Goal: Task Accomplishment & Management: Manage account settings

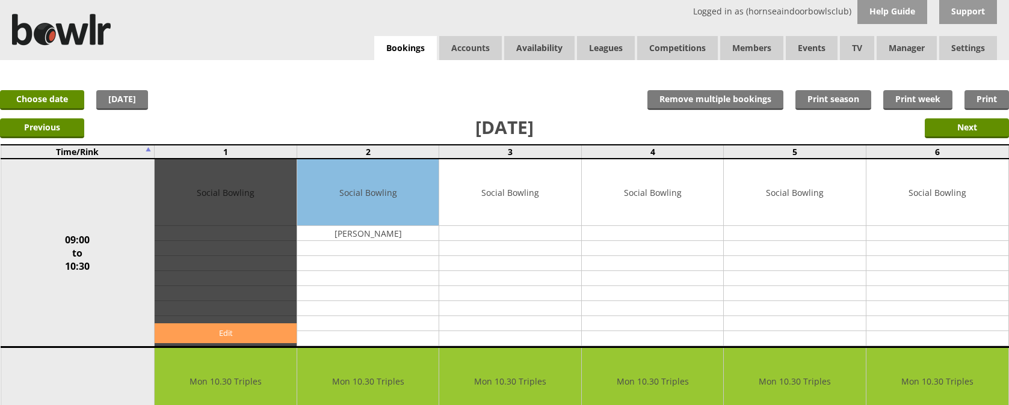
click at [208, 332] on link "Edit" at bounding box center [226, 334] width 142 height 20
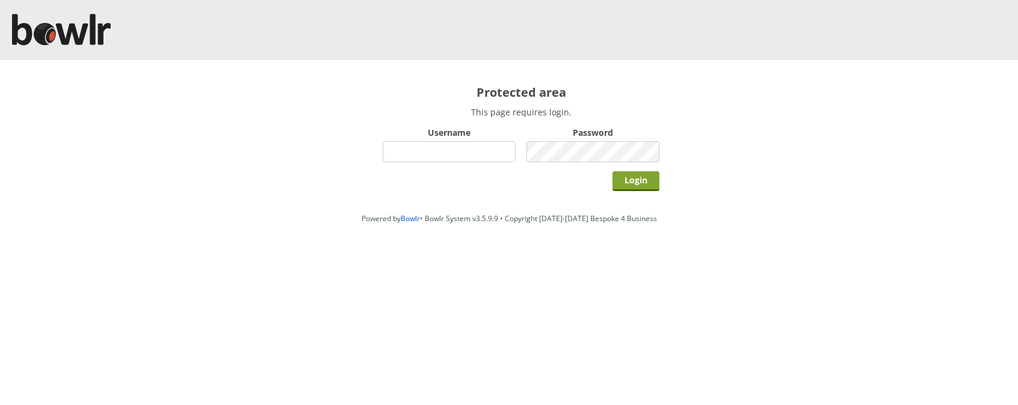
type input "hornseaindoorbowlsclub"
click at [641, 174] on input "Login" at bounding box center [635, 181] width 47 height 20
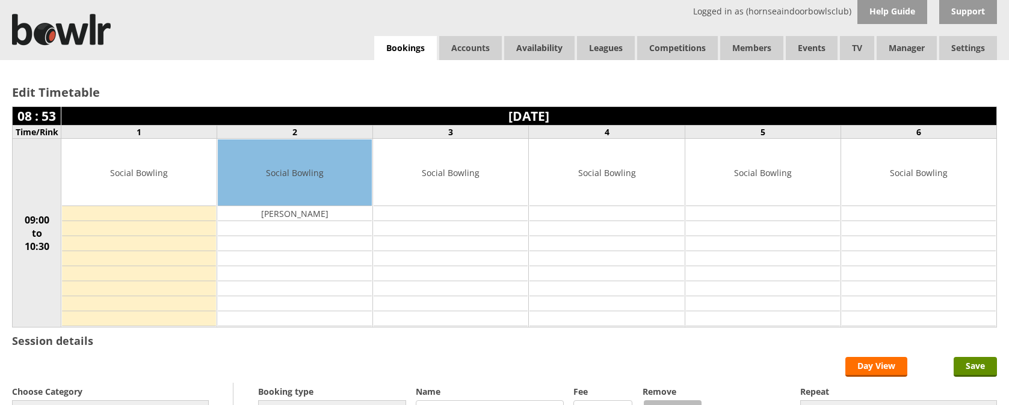
click at [162, 214] on td at bounding box center [139, 213] width 154 height 15
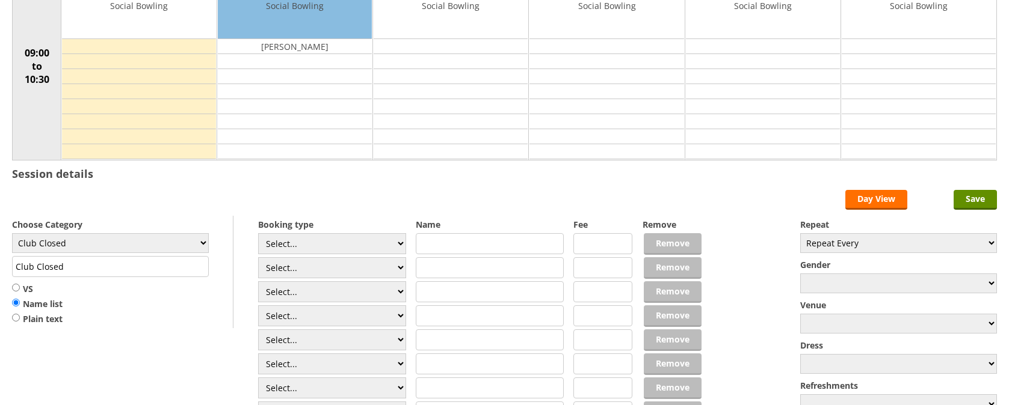
scroll to position [170, 0]
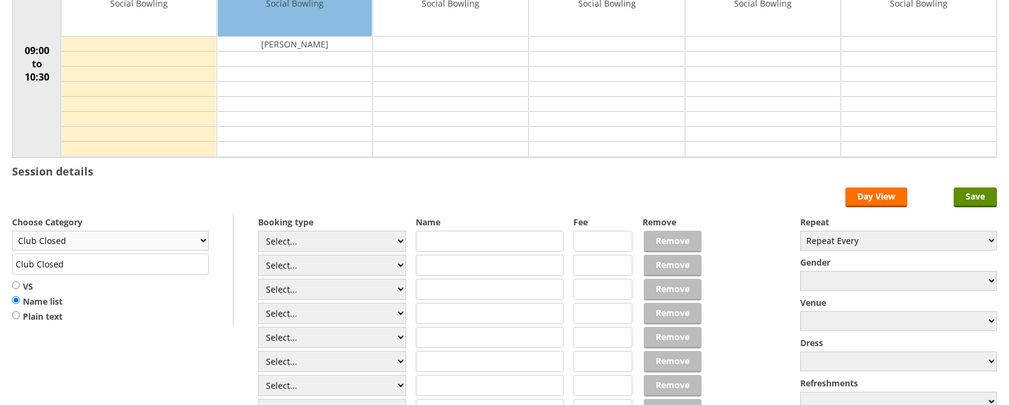
click at [203, 239] on select "Club Closed Singles League Triples League Pairs League Friendly Social Bowling …" at bounding box center [110, 241] width 197 height 20
select select "132"
click at [12, 231] on select "Club Closed Singles League Triples League Pairs League Friendly Social Bowling …" at bounding box center [110, 241] width 197 height 20
type input "Social Bowling"
click at [398, 241] on select "Select... Club Competition (Member) Club Competition (Visitor) National (Member…" at bounding box center [332, 241] width 148 height 21
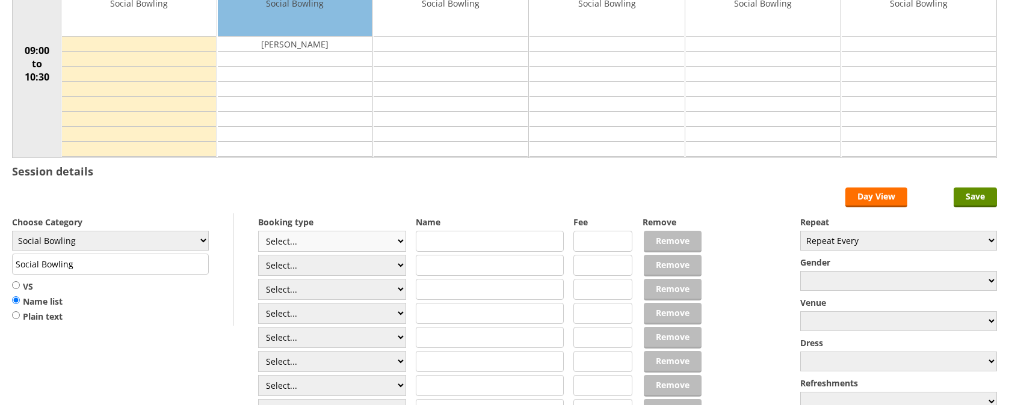
select select "1_54"
click at [258, 231] on select "Select... Club Competition (Member) Club Competition (Visitor) National (Member…" at bounding box center [332, 241] width 148 height 21
type input "3.0000"
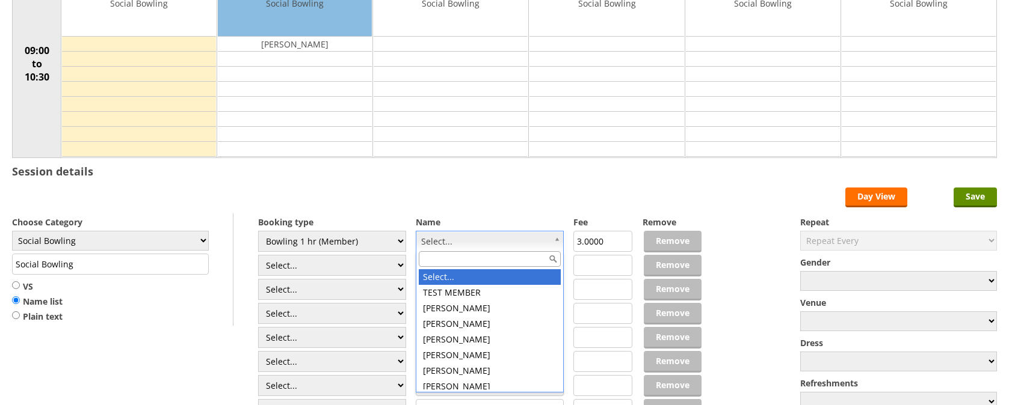
drag, startPoint x: 448, startPoint y: 242, endPoint x: 455, endPoint y: 238, distance: 8.2
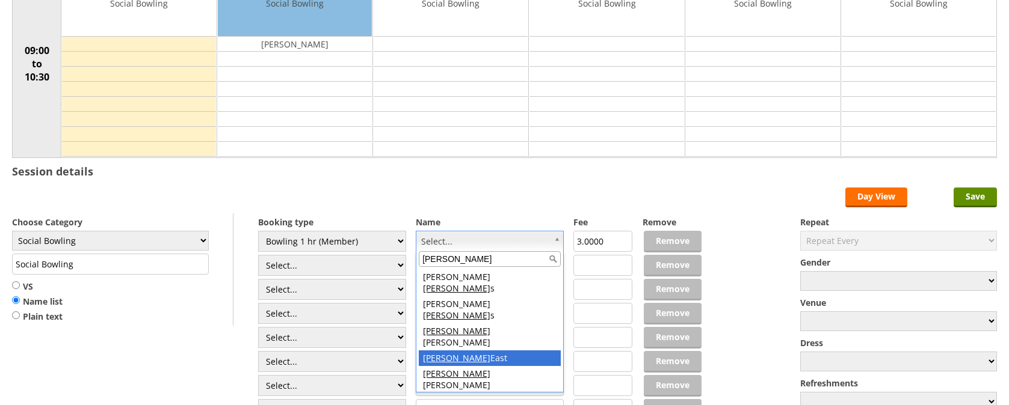
type input "andrew"
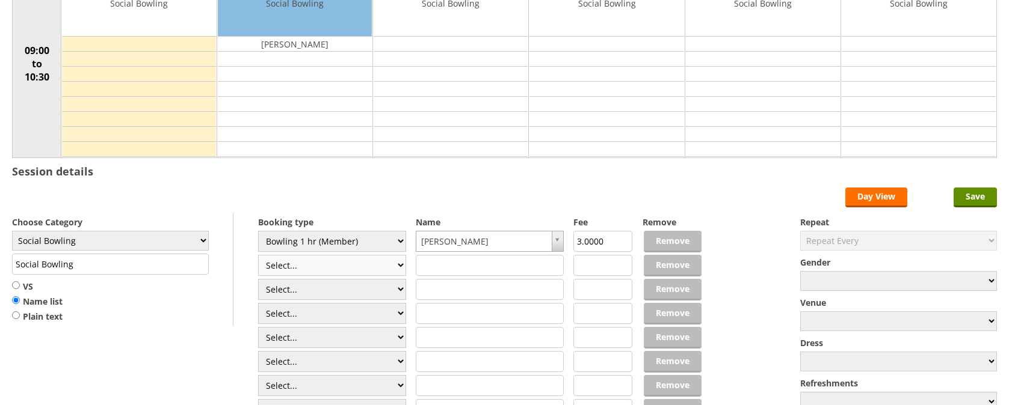
click at [392, 268] on select "Select... Club Competition (Member) Club Competition (Visitor) National (Member…" at bounding box center [332, 265] width 148 height 21
select select "1_54"
click at [258, 255] on select "Select... Club Competition (Member) Club Competition (Visitor) National (Member…" at bounding box center [332, 265] width 148 height 21
type input "3.0000"
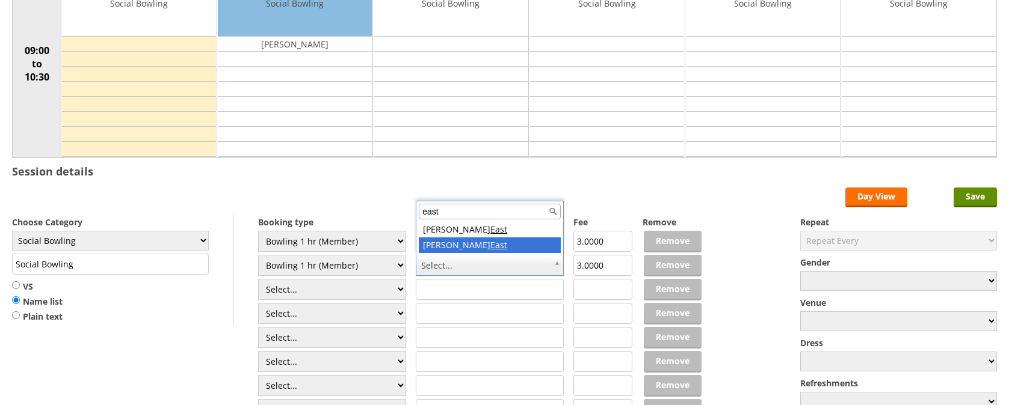
type input "east"
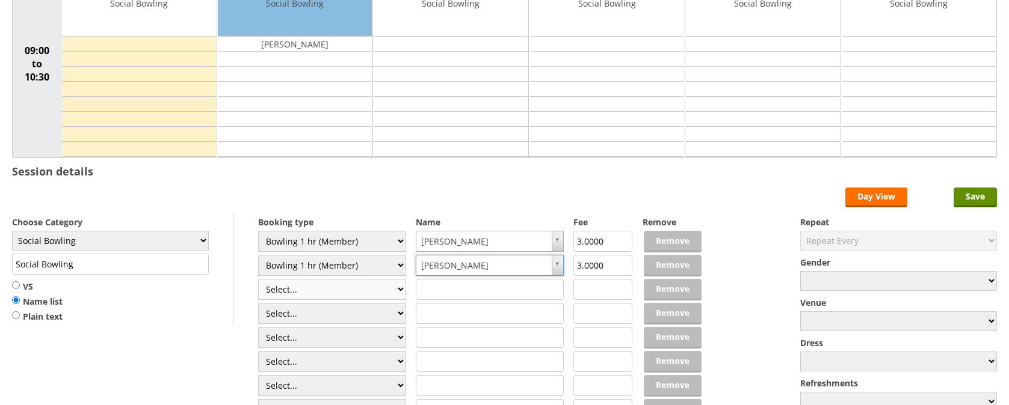
click at [403, 290] on select "Select... Club Competition (Member) Club Competition (Visitor) National (Member…" at bounding box center [332, 289] width 148 height 21
select select "1_54"
click at [258, 279] on select "Select... Club Competition (Member) Club Competition (Visitor) National (Member…" at bounding box center [332, 289] width 148 height 21
type input "3.0000"
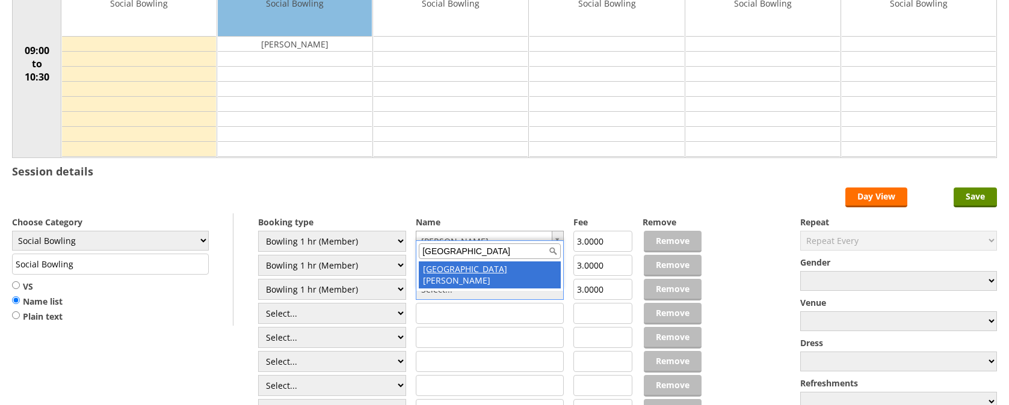
type input "verona"
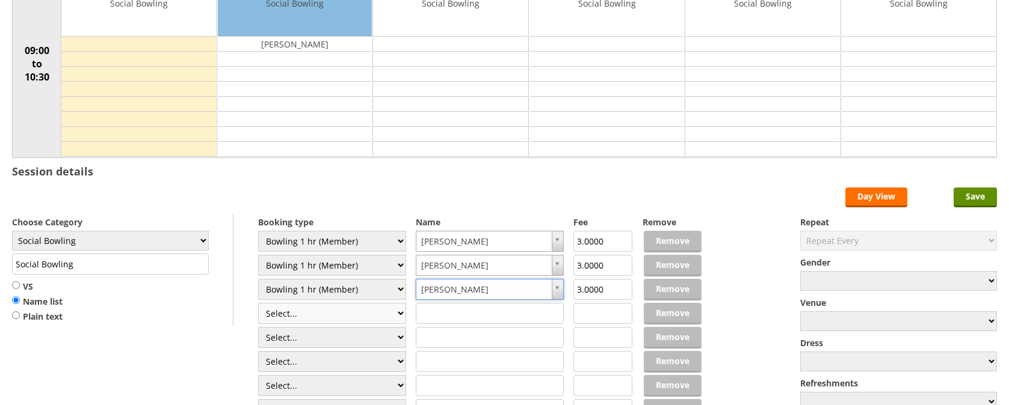
click at [322, 316] on select "Select... Club Competition (Member) Club Competition (Visitor) National (Member…" at bounding box center [332, 313] width 148 height 21
select select "1_54"
click at [258, 303] on select "Select... Club Competition (Member) Club Competition (Visitor) National (Member…" at bounding box center [332, 313] width 148 height 21
type input "3.0000"
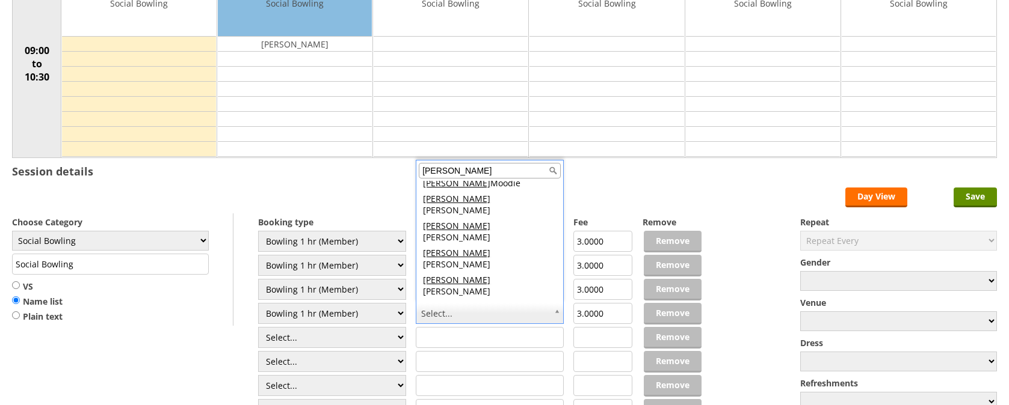
scroll to position [177, 0]
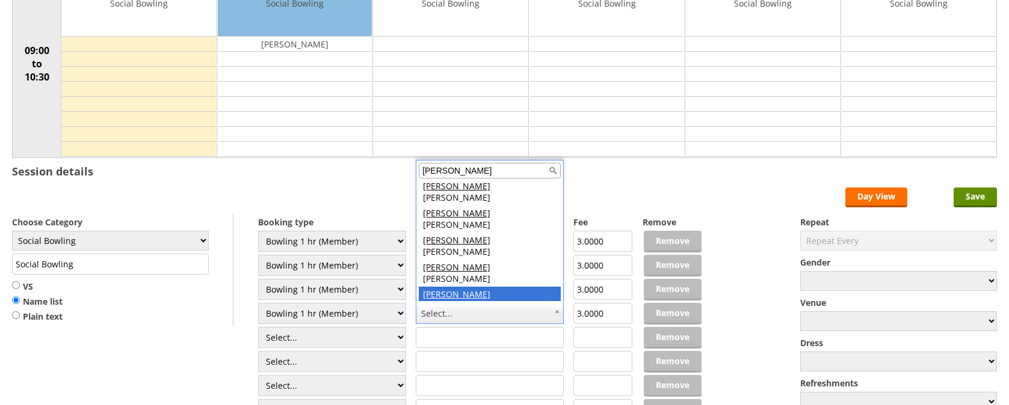
type input "david"
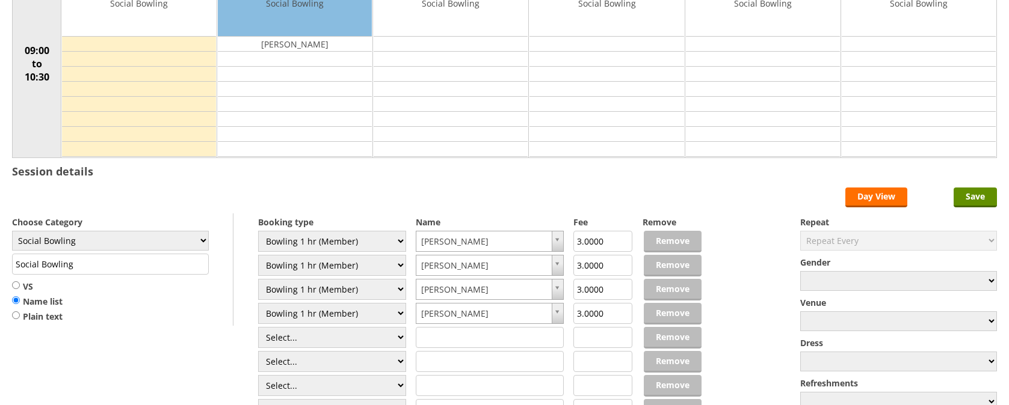
drag, startPoint x: 906, startPoint y: 207, endPoint x: 929, endPoint y: 227, distance: 30.3
drag, startPoint x: 929, startPoint y: 227, endPoint x: 891, endPoint y: 221, distance: 38.4
click at [886, 223] on label "Repeat" at bounding box center [898, 222] width 197 height 11
click at [970, 204] on input "Save" at bounding box center [974, 198] width 43 height 20
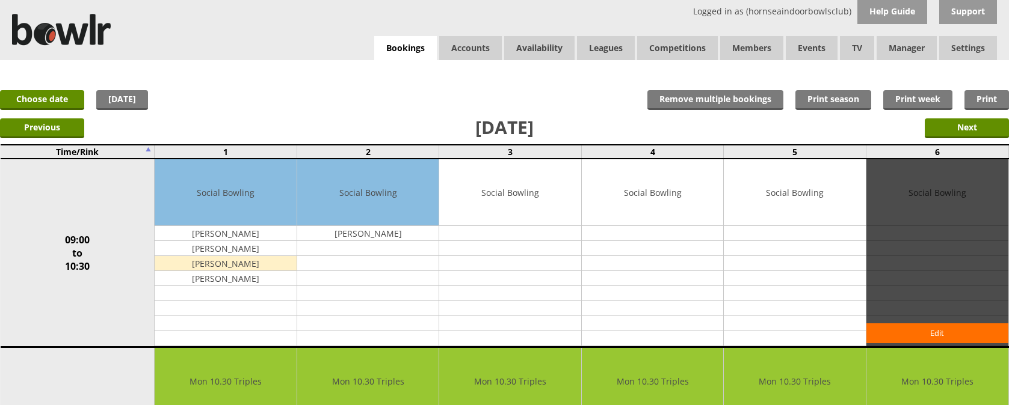
click at [878, 236] on div "Edit" at bounding box center [937, 252] width 142 height 187
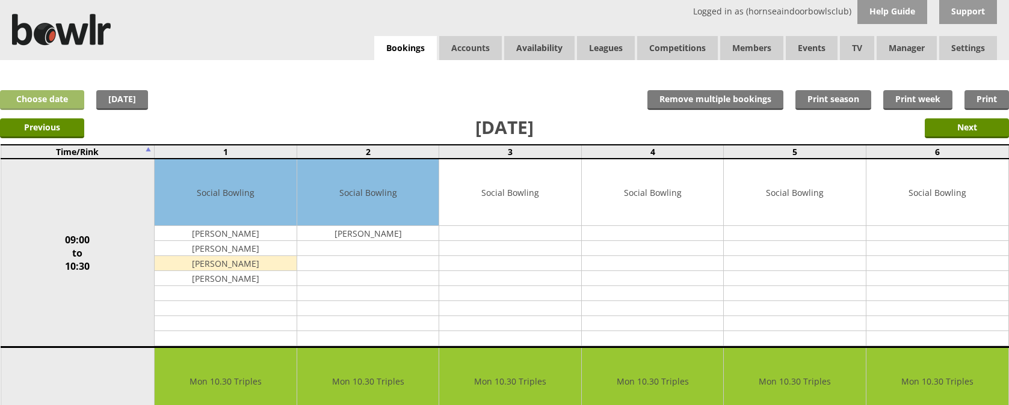
click at [55, 97] on link "Choose date" at bounding box center [42, 100] width 84 height 20
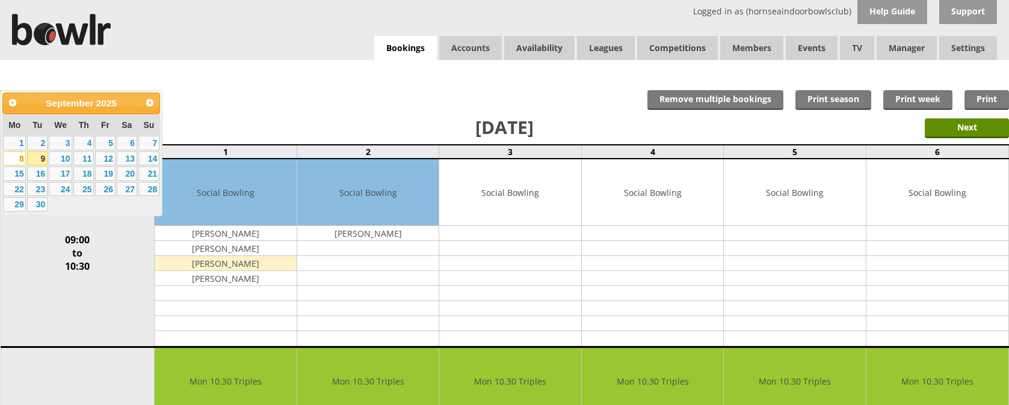
click at [46, 156] on link "9" at bounding box center [37, 159] width 20 height 14
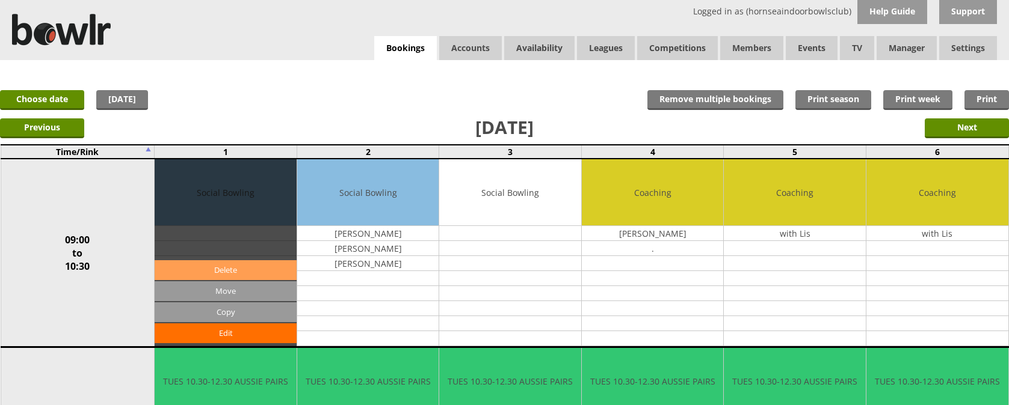
click at [225, 271] on link "Delete" at bounding box center [226, 270] width 142 height 20
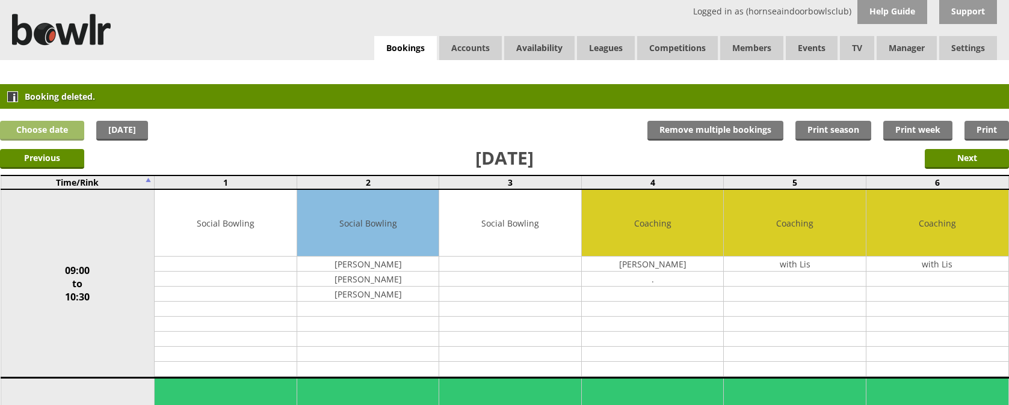
click at [33, 128] on link "Choose date" at bounding box center [42, 131] width 84 height 20
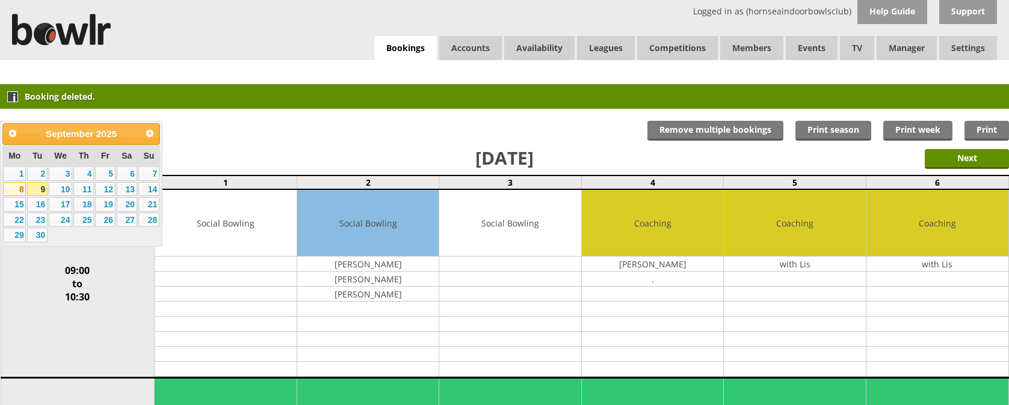
click at [16, 189] on link "8" at bounding box center [14, 189] width 23 height 14
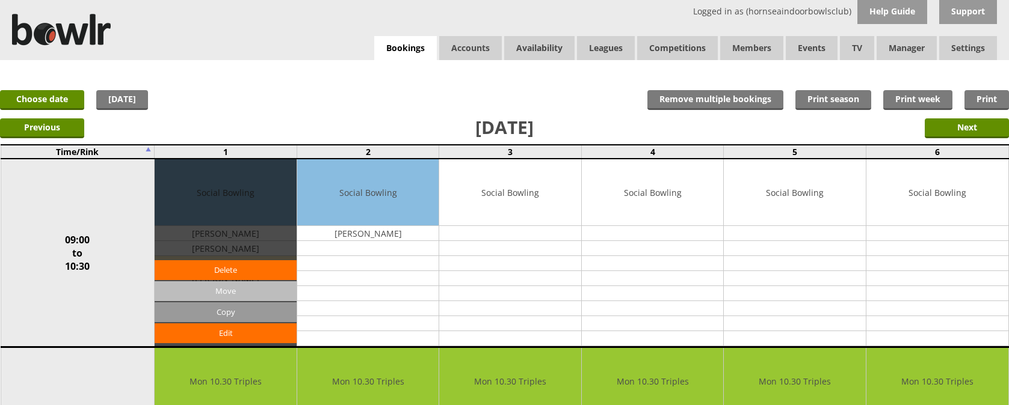
click at [227, 289] on input "Move" at bounding box center [226, 291] width 142 height 20
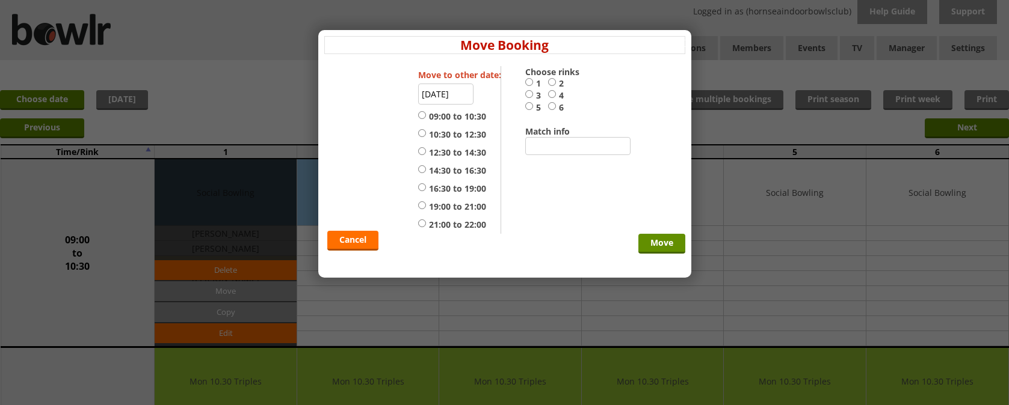
click at [551, 81] on input "2" at bounding box center [552, 82] width 8 height 9
radio input "true"
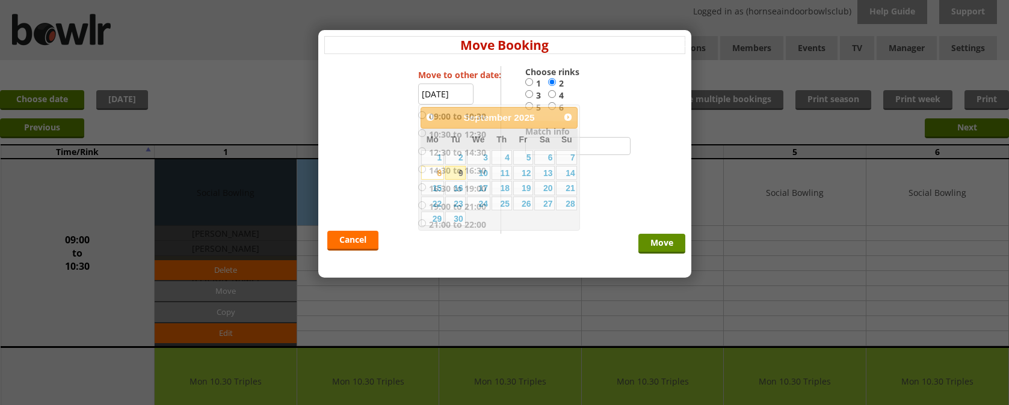
click at [445, 98] on input "08-09-2025" at bounding box center [445, 94] width 55 height 21
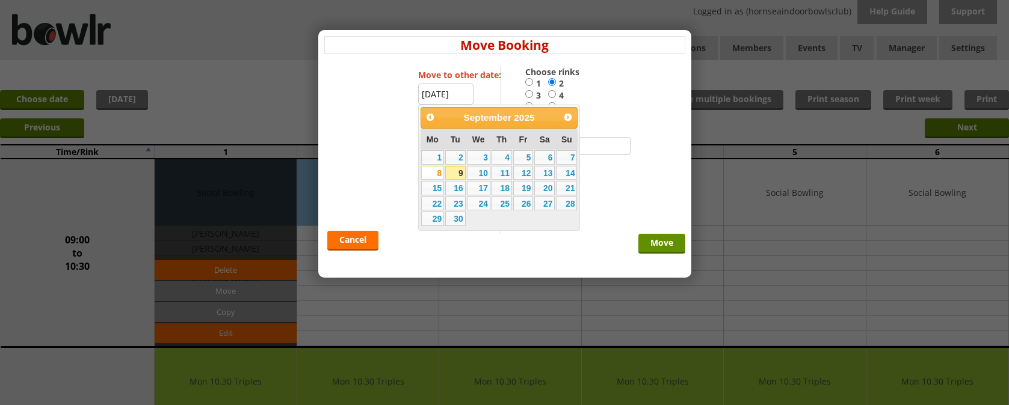
click at [530, 81] on input "1" at bounding box center [529, 82] width 8 height 9
radio input "true"
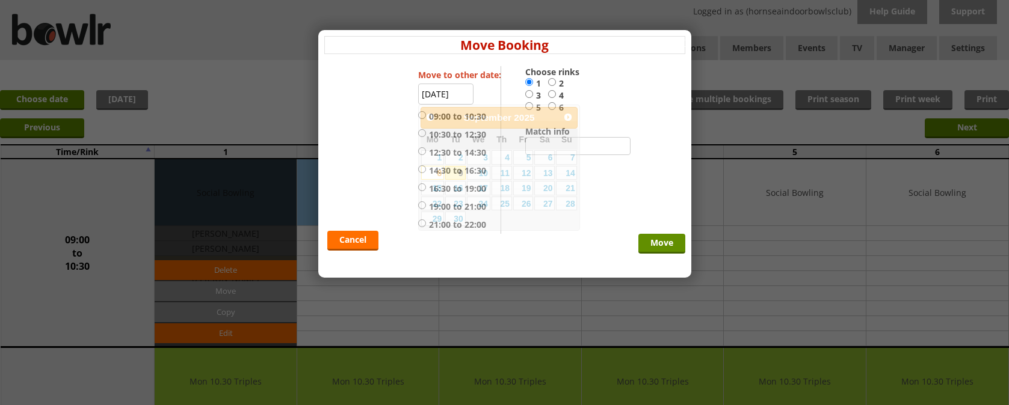
click at [434, 93] on input "08-09-2025" at bounding box center [445, 94] width 55 height 21
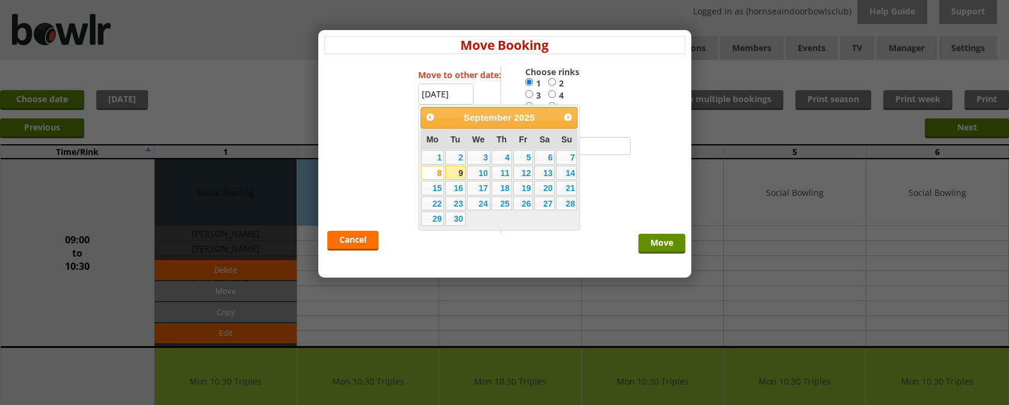
click at [457, 171] on link "9" at bounding box center [455, 173] width 20 height 14
type input "[DATE]"
radio input "false"
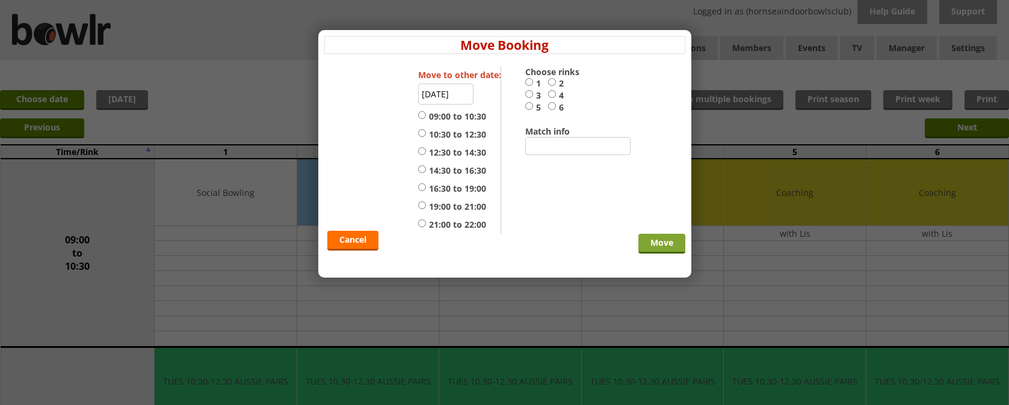
click at [662, 245] on input "Move" at bounding box center [661, 244] width 47 height 20
click at [528, 83] on input "1" at bounding box center [529, 82] width 8 height 9
radio input "true"
click at [424, 114] on input "09:00 to 10:30" at bounding box center [422, 115] width 8 height 9
radio input "true"
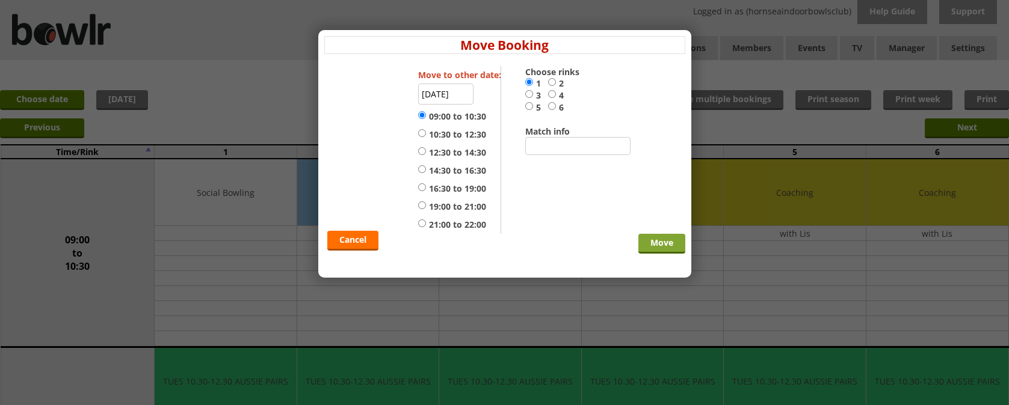
click at [655, 241] on input "Move" at bounding box center [661, 244] width 47 height 20
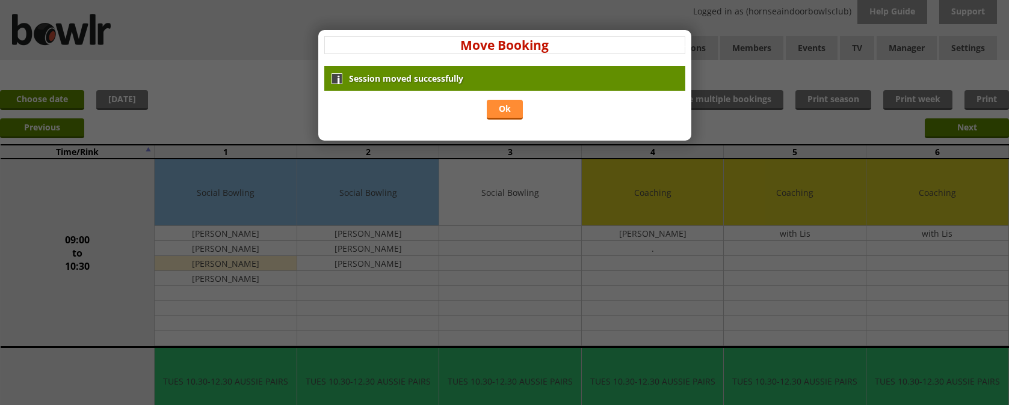
click at [499, 109] on link "Ok" at bounding box center [505, 110] width 36 height 20
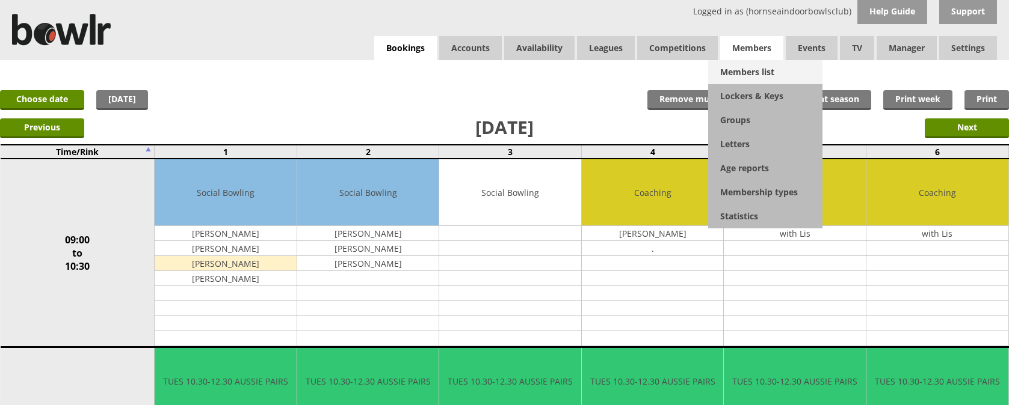
click at [754, 72] on link "Members list" at bounding box center [765, 72] width 114 height 24
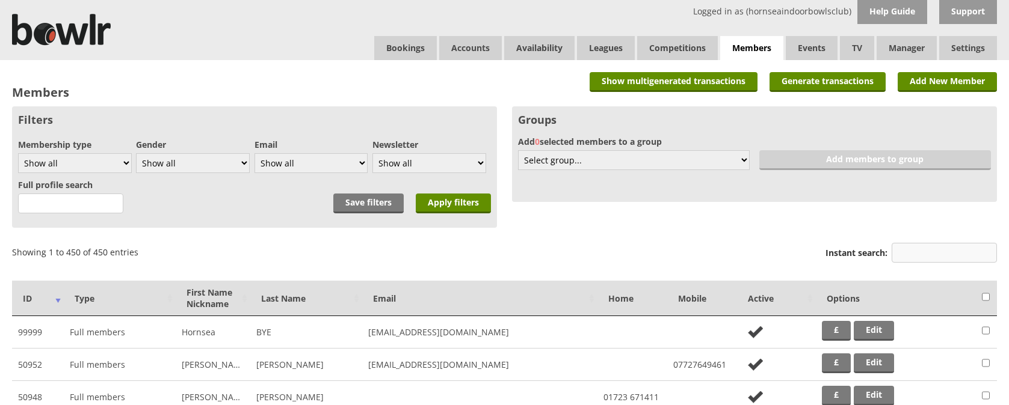
click at [936, 251] on input "Instant search:" at bounding box center [943, 253] width 105 height 20
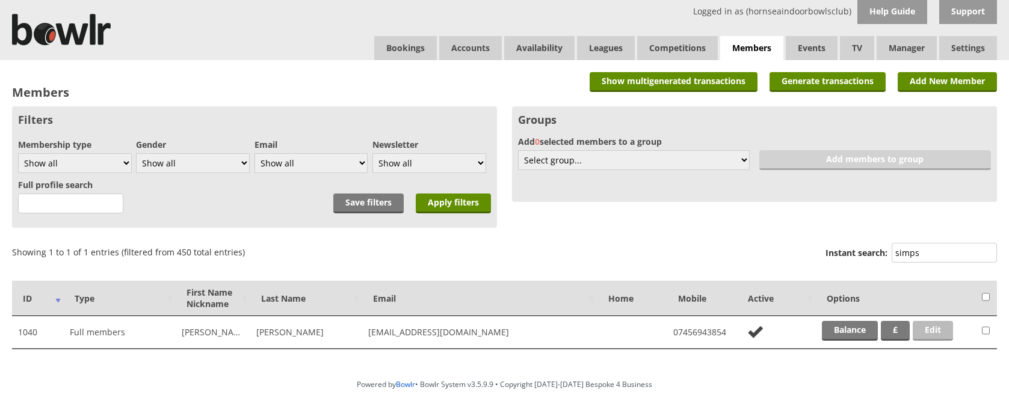
type input "simps"
click at [929, 332] on link "Edit" at bounding box center [932, 331] width 40 height 20
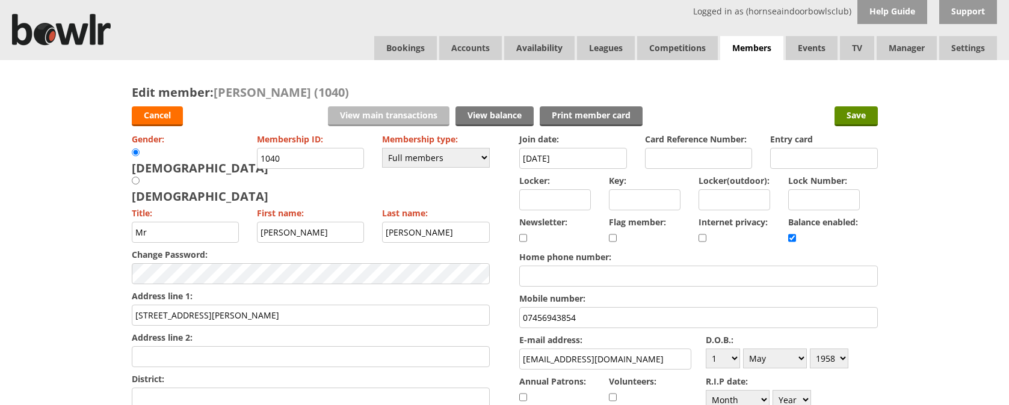
click at [400, 120] on link "View main transactions" at bounding box center [388, 116] width 121 height 20
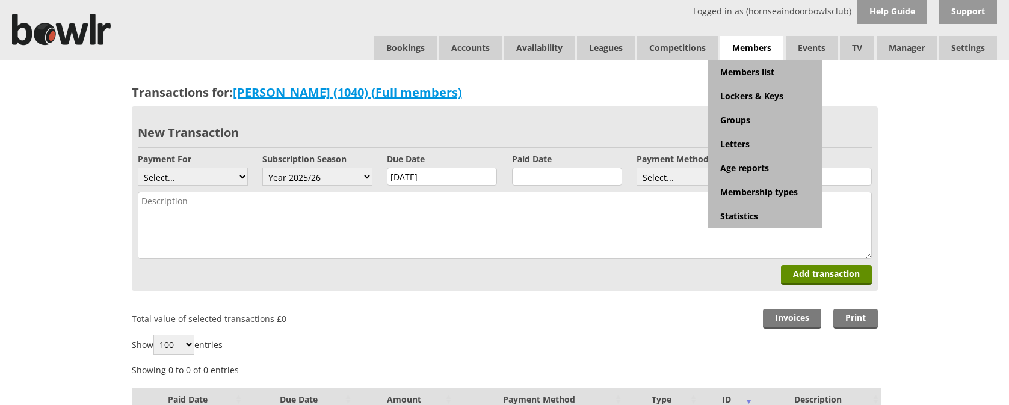
drag, startPoint x: 995, startPoint y: 16, endPoint x: 759, endPoint y: 46, distance: 237.8
click at [759, 46] on span "Members" at bounding box center [751, 48] width 63 height 25
click at [761, 67] on link "Members list" at bounding box center [765, 72] width 114 height 24
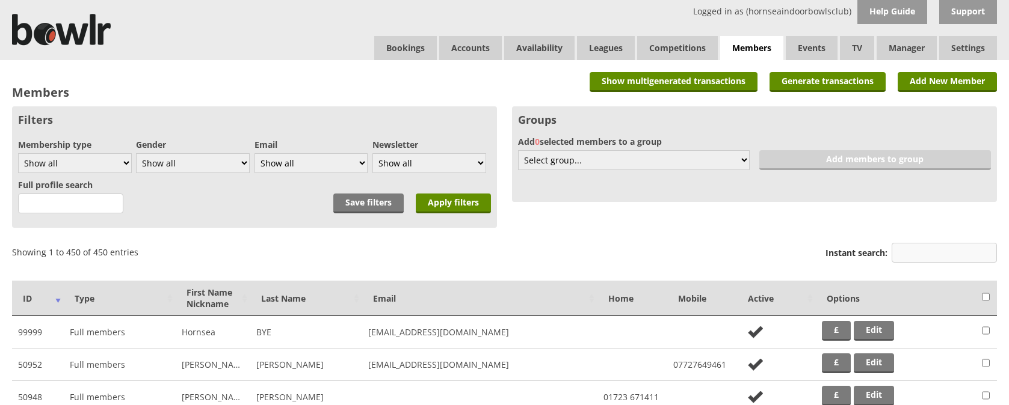
click at [917, 251] on input "Instant search:" at bounding box center [943, 253] width 105 height 20
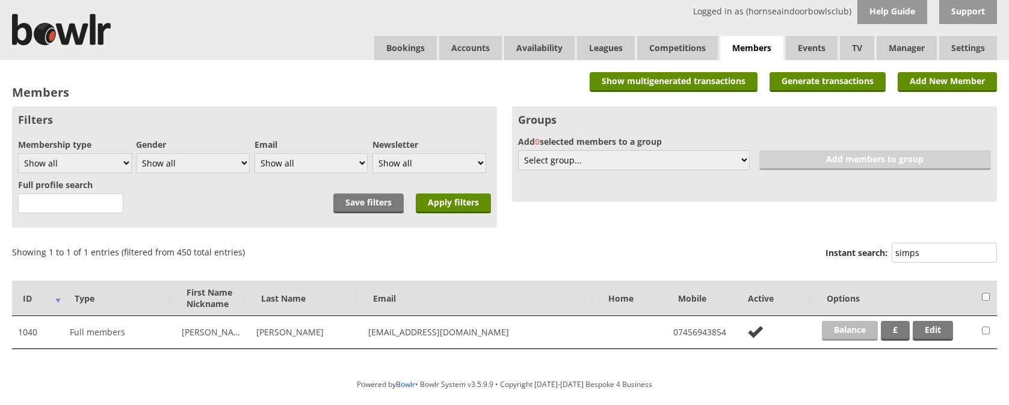
type input "simps"
click at [867, 330] on link "Balance" at bounding box center [850, 331] width 56 height 20
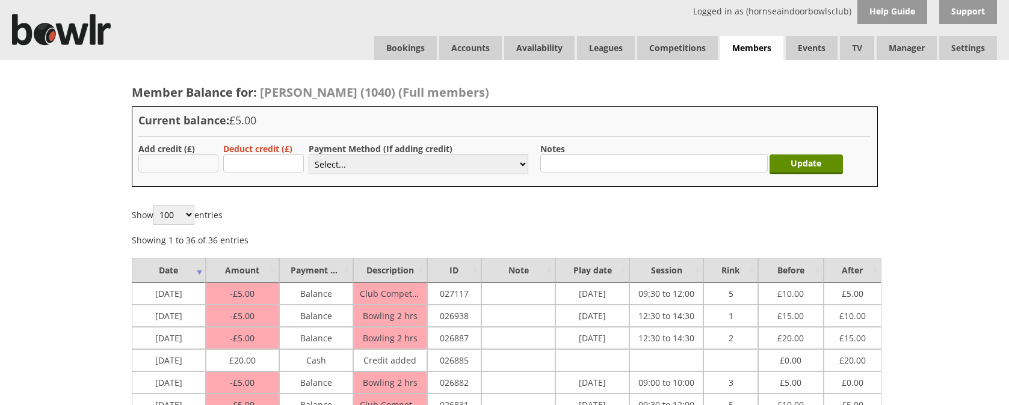
drag, startPoint x: 187, startPoint y: 168, endPoint x: 190, endPoint y: 149, distance: 19.5
click at [188, 161] on input "text" at bounding box center [178, 164] width 81 height 18
type input "10.00"
click at [340, 164] on select "Select... Cash Card Cheque Bank Transfer Other Member Card Gift Voucher Balance" at bounding box center [419, 165] width 220 height 20
select select "1"
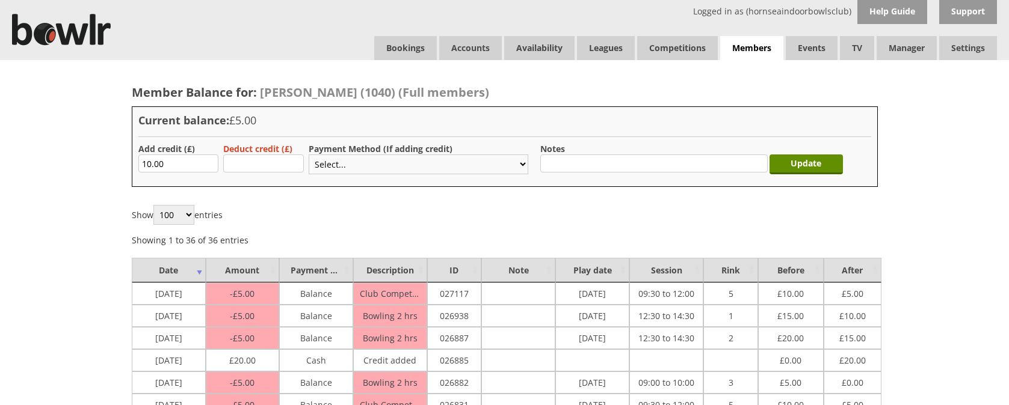
click at [309, 155] on select "Select... Cash Card Cheque Bank Transfer Other Member Card Gift Voucher Balance" at bounding box center [419, 165] width 220 height 20
click at [829, 163] on input "Update" at bounding box center [805, 165] width 73 height 20
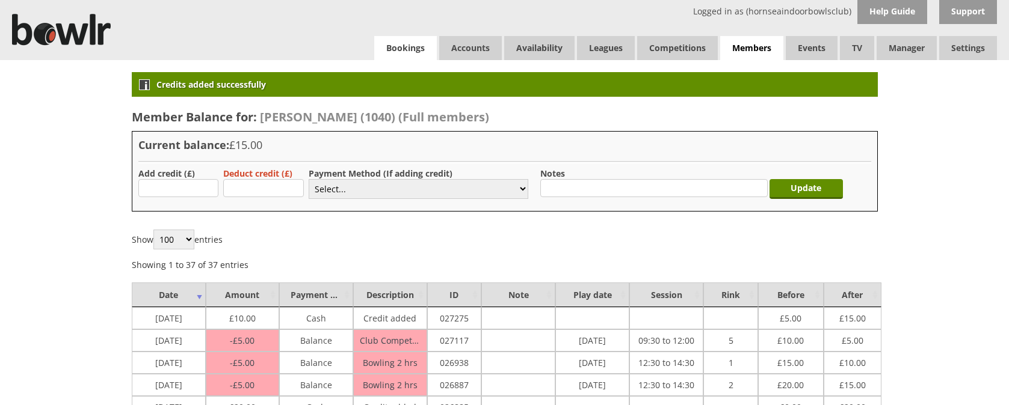
click at [393, 52] on link "Bookings" at bounding box center [405, 48] width 63 height 24
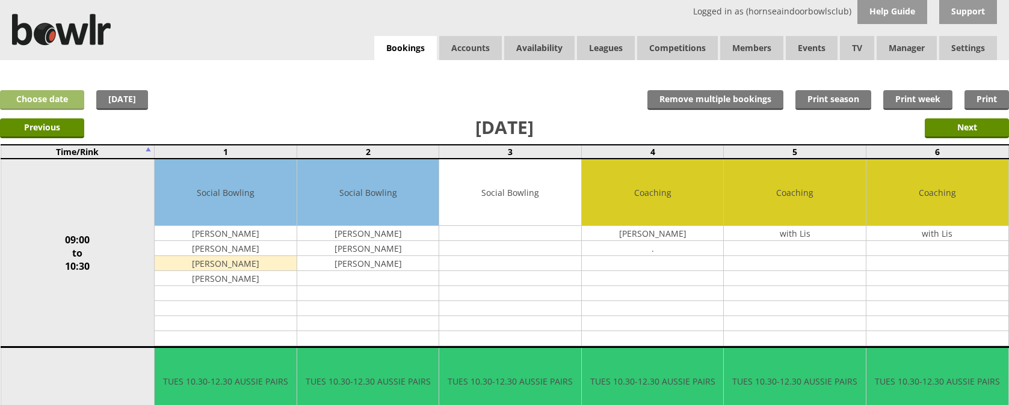
drag, startPoint x: 0, startPoint y: 0, endPoint x: 35, endPoint y: 95, distance: 101.4
click at [35, 95] on link "Choose date" at bounding box center [42, 100] width 84 height 20
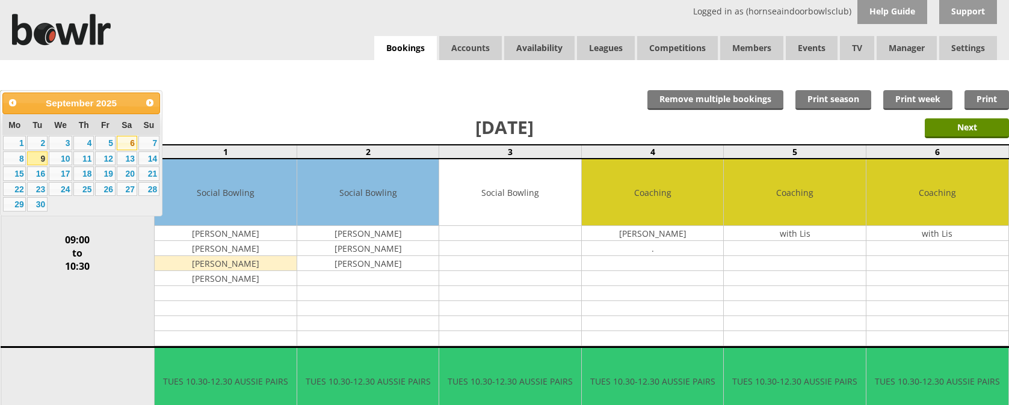
click at [128, 143] on link "6" at bounding box center [127, 143] width 20 height 14
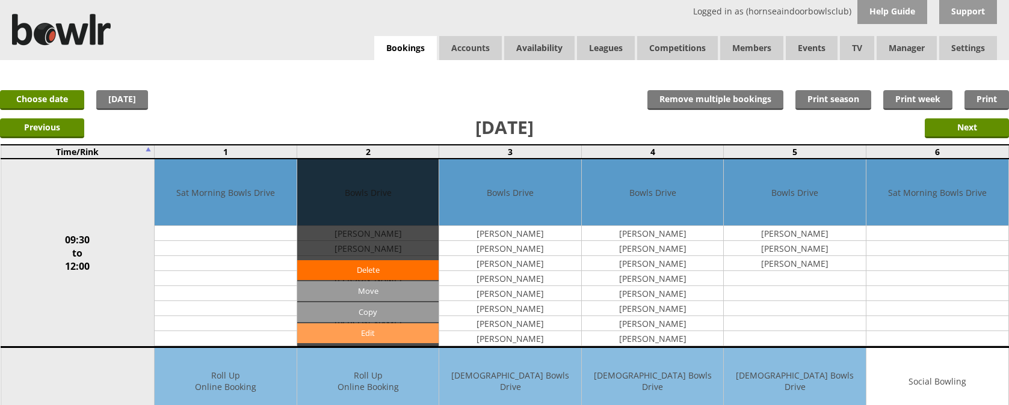
click at [366, 331] on link "Edit" at bounding box center [368, 334] width 142 height 20
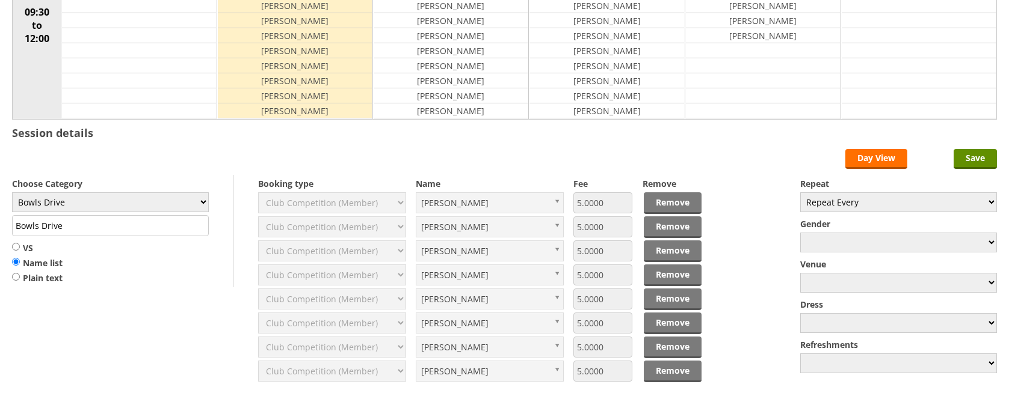
scroll to position [218, 0]
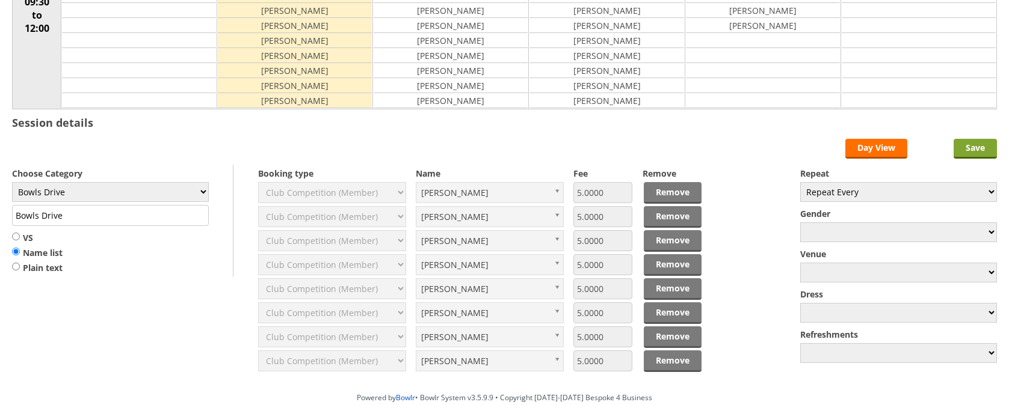
click at [974, 152] on input "Save" at bounding box center [974, 149] width 43 height 20
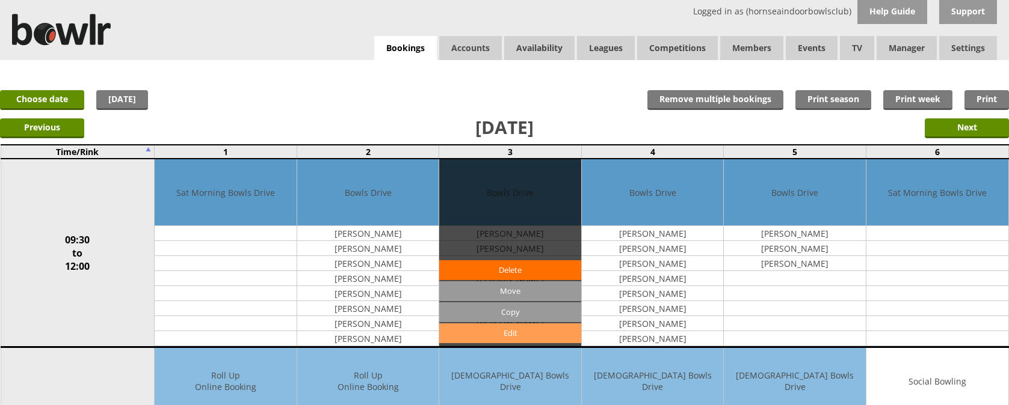
click at [502, 337] on link "Edit" at bounding box center [510, 334] width 142 height 20
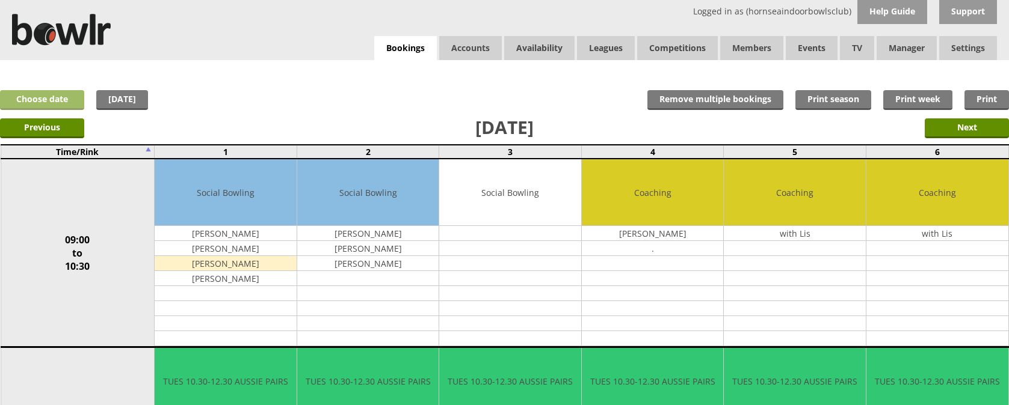
click at [49, 99] on link "Choose date" at bounding box center [42, 100] width 84 height 20
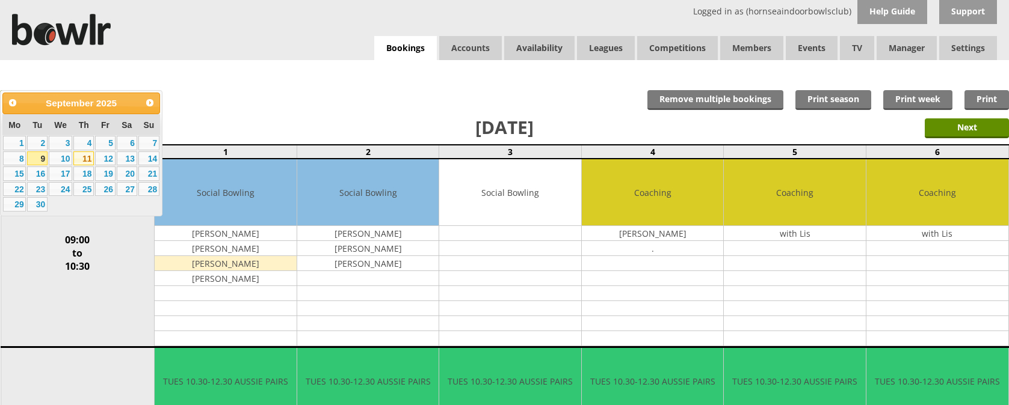
click at [88, 156] on link "11" at bounding box center [83, 159] width 20 height 14
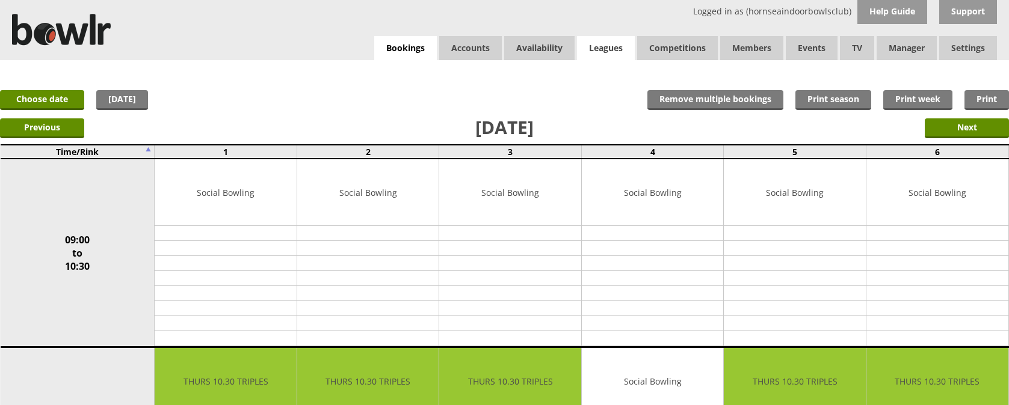
click at [610, 47] on link "Leagues" at bounding box center [606, 48] width 58 height 24
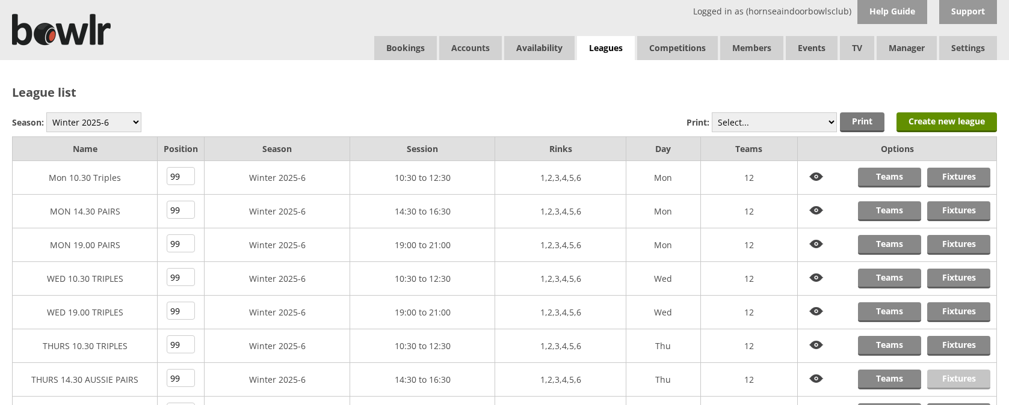
click at [949, 380] on link "Fixtures" at bounding box center [958, 380] width 63 height 20
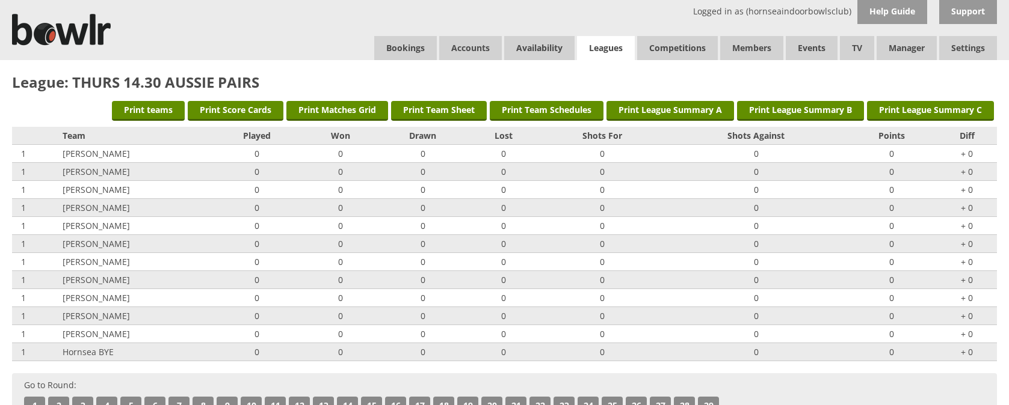
click at [611, 45] on link "Leagues" at bounding box center [606, 48] width 58 height 25
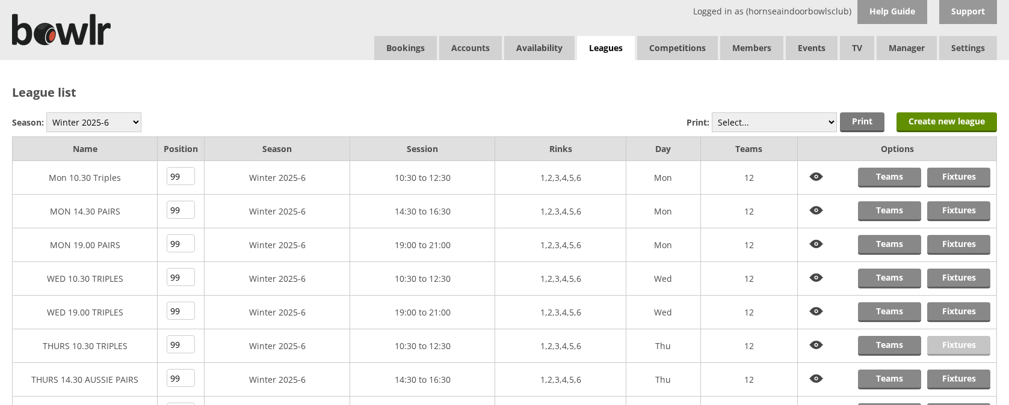
click at [948, 348] on link "Fixtures" at bounding box center [958, 346] width 63 height 20
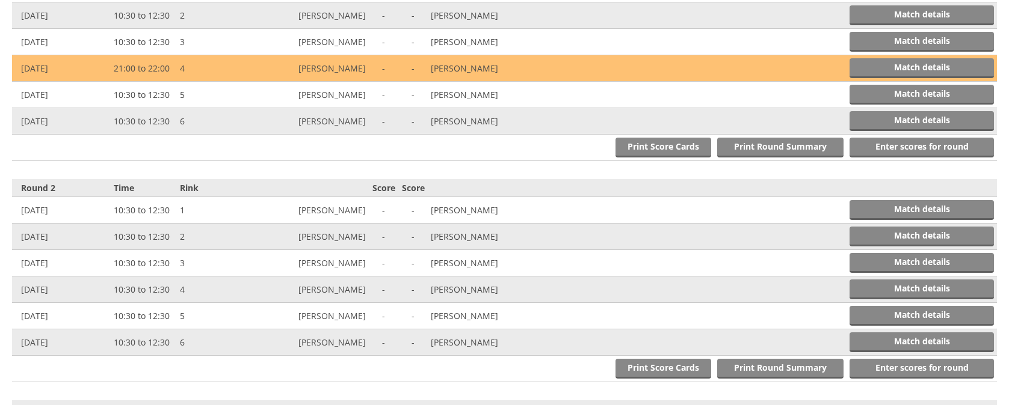
scroll to position [494, 0]
